Goal: Task Accomplishment & Management: Complete application form

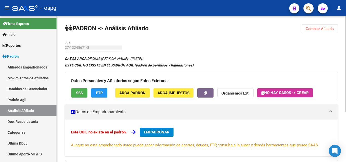
click at [156, 133] on span "EMPADRONAR" at bounding box center [157, 132] width 26 height 5
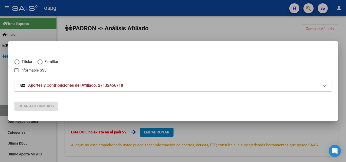
click at [226, 25] on div at bounding box center [173, 81] width 346 height 162
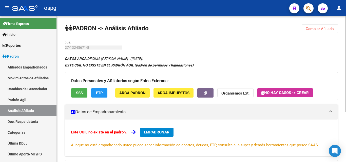
click at [317, 29] on span "Cambiar Afiliado" at bounding box center [319, 29] width 28 height 5
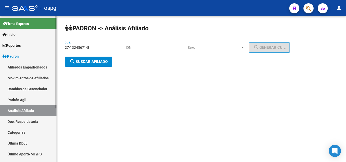
drag, startPoint x: 97, startPoint y: 47, endPoint x: 12, endPoint y: 36, distance: 85.7
click at [12, 36] on mat-sidenav-container "Firma Express Inicio Calendario SSS Instructivos Contacto OS Reportes Ingresos …" at bounding box center [173, 89] width 346 height 146
type input "20-31171275-7"
click at [111, 61] on button "search Buscar afiliado" at bounding box center [88, 62] width 47 height 10
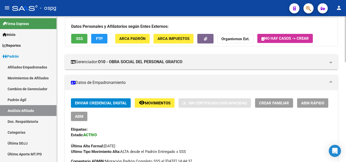
scroll to position [47, 0]
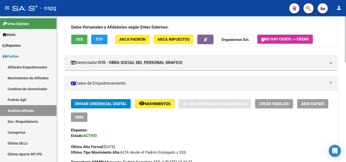
click at [345, 63] on div at bounding box center [344, 54] width 1 height 46
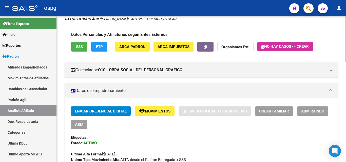
scroll to position [32, 0]
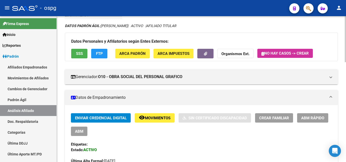
click at [345, 62] on div at bounding box center [344, 49] width 1 height 46
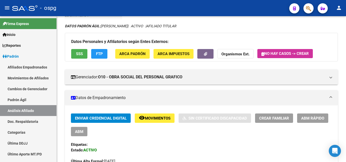
click at [78, 130] on span "ABM" at bounding box center [79, 132] width 8 height 5
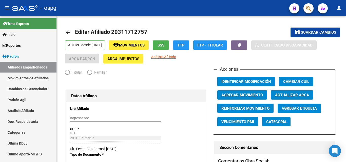
radio input "true"
type input "20-92698471-4"
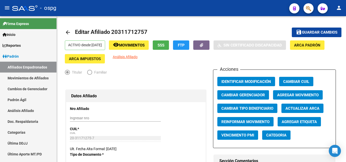
click at [66, 72] on span "Elija una opción" at bounding box center [67, 72] width 5 height 5
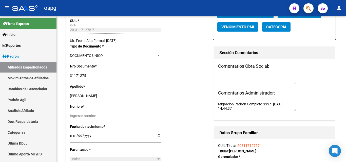
scroll to position [113, 0]
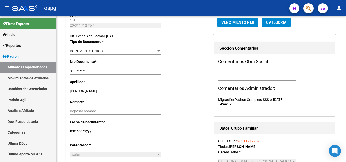
click at [345, 68] on div at bounding box center [344, 57] width 1 height 33
drag, startPoint x: 113, startPoint y: 90, endPoint x: 85, endPoint y: 92, distance: 27.6
click at [85, 92] on input "[PERSON_NAME]" at bounding box center [115, 91] width 91 height 4
click at [72, 111] on input "Ingresar nombre" at bounding box center [115, 111] width 91 height 4
paste input "[PERSON_NAME]"
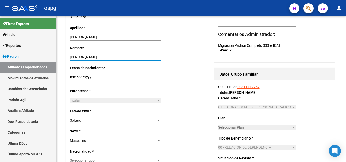
scroll to position [174, 0]
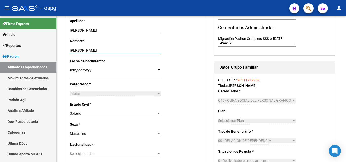
click at [345, 67] on div at bounding box center [344, 71] width 1 height 33
type input "[PERSON_NAME]"
click at [158, 115] on div at bounding box center [158, 114] width 5 height 4
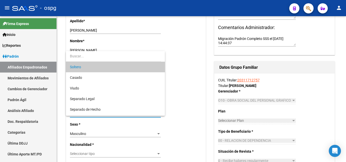
click at [88, 69] on span "Soltero" at bounding box center [115, 67] width 91 height 11
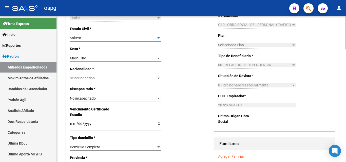
scroll to position [252, 0]
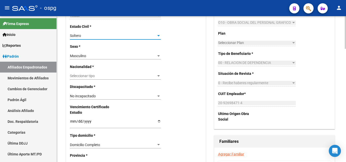
click at [345, 96] on div at bounding box center [344, 89] width 1 height 33
click at [158, 77] on div at bounding box center [158, 75] width 3 height 1
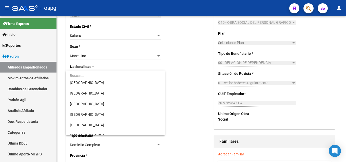
scroll to position [51, 0]
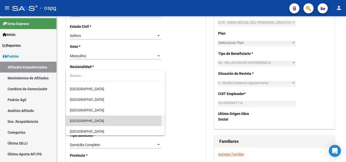
click at [95, 119] on span "[GEOGRAPHIC_DATA]" at bounding box center [115, 121] width 91 height 11
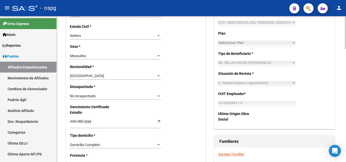
drag, startPoint x: 344, startPoint y: 85, endPoint x: 340, endPoint y: 92, distance: 7.7
click at [343, 93] on div "arrow_back Editar Afiliado 20311712757 save Guardar cambios ACTIVO desde [DATE]…" at bounding box center [201, 89] width 289 height 651
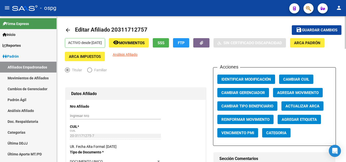
scroll to position [0, 0]
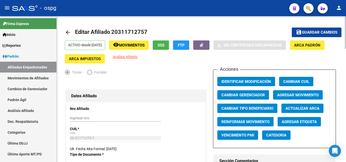
click at [345, 31] on div at bounding box center [344, 32] width 1 height 33
click at [304, 32] on span "Guardar cambios" at bounding box center [319, 32] width 35 height 5
click at [345, 0] on html "menu - ospg person Firma Express Inicio Calendario SSS Instructivos Contacto OS…" at bounding box center [173, 81] width 346 height 162
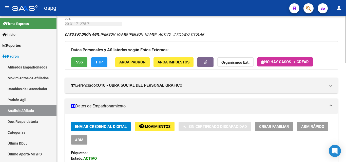
scroll to position [51, 0]
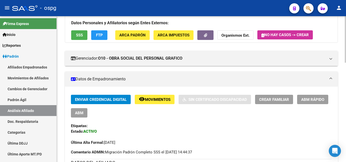
click at [345, 67] on div at bounding box center [344, 55] width 1 height 47
click at [279, 101] on span "Crear Familiar" at bounding box center [274, 99] width 30 height 5
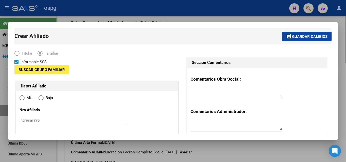
type input "20-92698471-4"
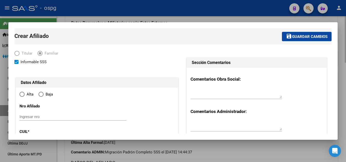
type input "LIBERTAD"
type input "1716"
type input "QUERANDIES 129"
radio input "true"
type input "20-92698471-4"
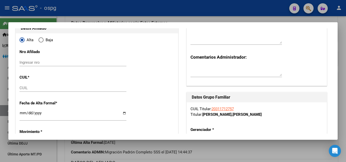
scroll to position [52, 0]
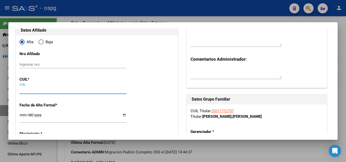
click at [29, 88] on input "CUIL" at bounding box center [72, 90] width 107 height 5
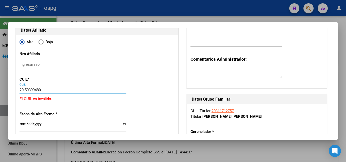
type input "20-50399480-2"
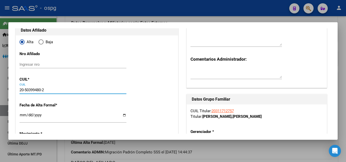
type input "50399480"
type input "ROMERO"
type input "[PERSON_NAME]"
type input "[DATE]"
type input "CIUDAD DE LIBER"
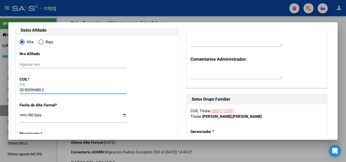
type input "QUERANDIES"
type input "128"
type input "20-50399480-2"
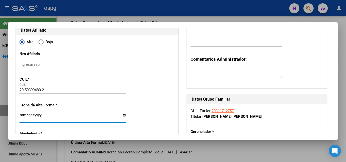
click at [20, 115] on input "Ingresar fecha" at bounding box center [72, 117] width 107 height 8
type input "[DATE]"
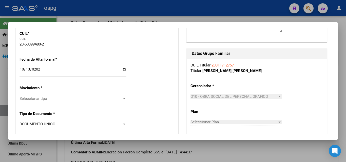
scroll to position [100, 0]
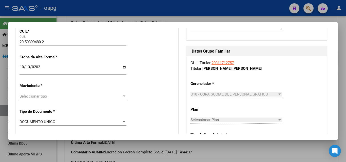
click at [123, 97] on div at bounding box center [124, 96] width 3 height 1
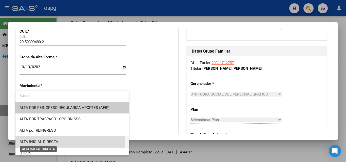
click at [39, 141] on span "ALTA INICIAL DIRECTA" at bounding box center [38, 142] width 39 height 5
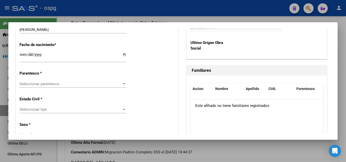
scroll to position [278, 0]
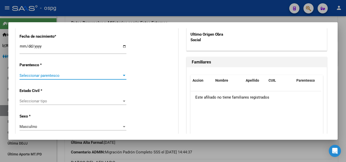
click at [123, 76] on div at bounding box center [124, 75] width 3 height 1
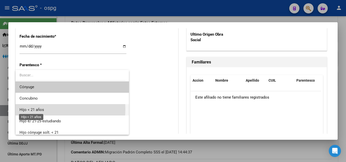
click at [32, 110] on span "Hijo < 21 años" at bounding box center [31, 110] width 25 height 5
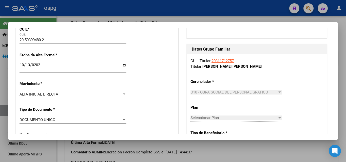
scroll to position [0, 0]
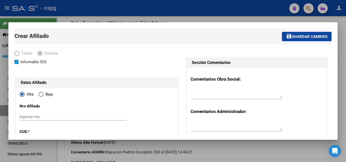
click at [308, 35] on span "Guardar cambios" at bounding box center [309, 36] width 35 height 5
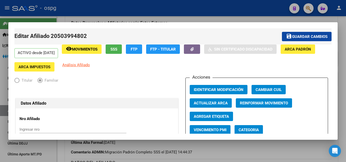
click at [260, 21] on div at bounding box center [173, 81] width 346 height 162
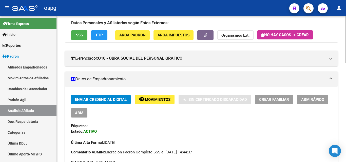
drag, startPoint x: 344, startPoint y: 40, endPoint x: 345, endPoint y: 26, distance: 14.2
click at [233, 118] on div "Enviar Credencial Digital remove_red_eye Movimientos Sin Certificado Discapacid…" at bounding box center [201, 120] width 261 height 51
